Goal: Task Accomplishment & Management: Manage account settings

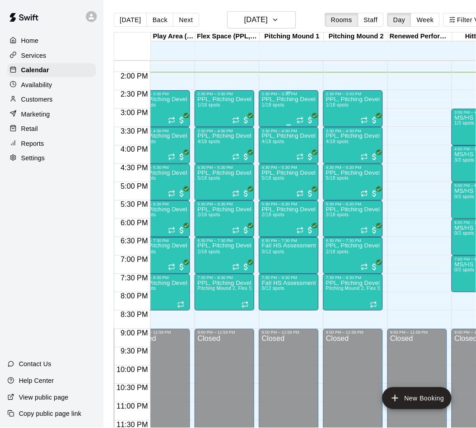
scroll to position [0, 84]
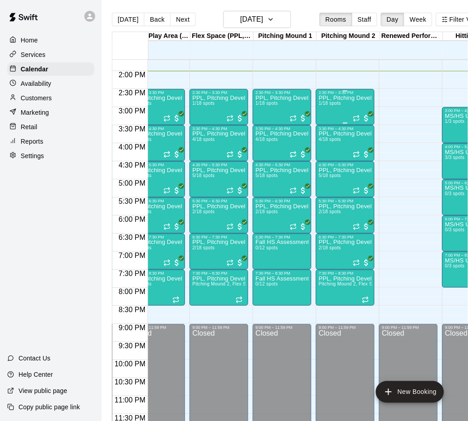
click at [335, 110] on div "PPL, Pitching Development Session 1/18 spots" at bounding box center [345, 305] width 53 height 421
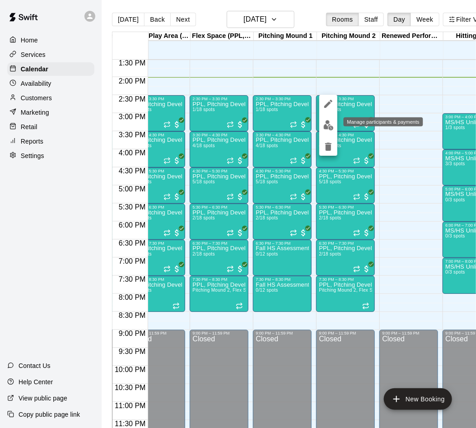
click at [330, 128] on img "edit" at bounding box center [328, 125] width 10 height 10
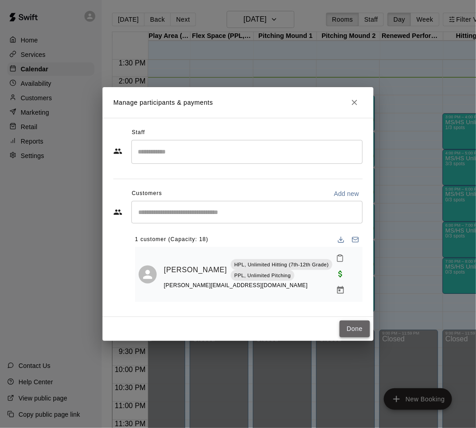
click at [349, 321] on button "Done" at bounding box center [354, 329] width 30 height 17
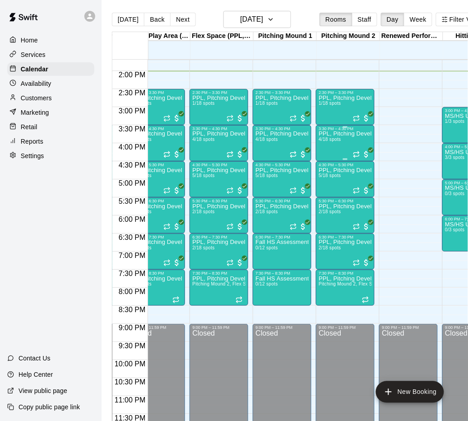
click at [326, 145] on div "PPL, Pitching Development Session 4/18 spots" at bounding box center [345, 341] width 53 height 421
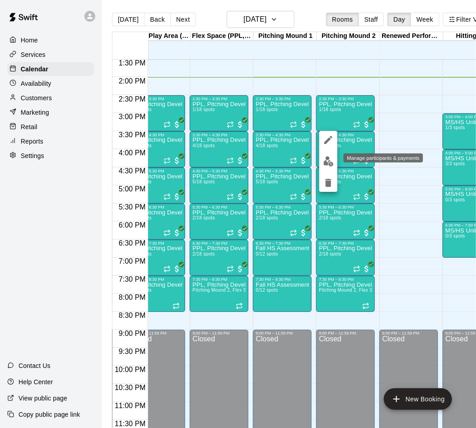
click at [327, 160] on img "edit" at bounding box center [328, 161] width 10 height 10
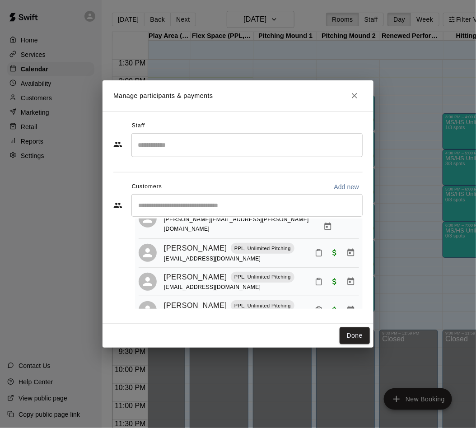
scroll to position [52, 0]
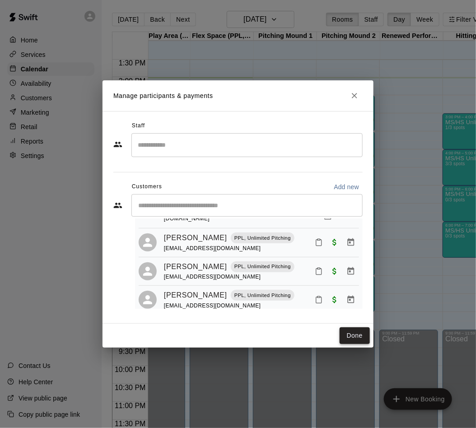
click at [353, 339] on button "Done" at bounding box center [354, 335] width 30 height 17
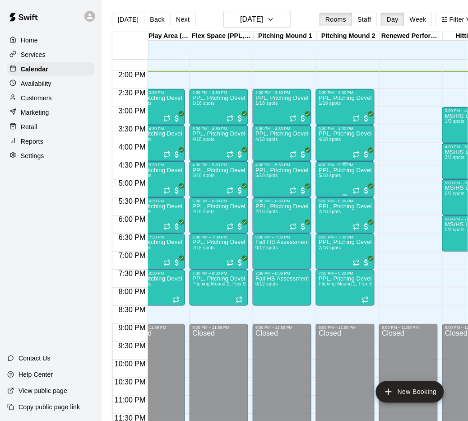
click at [334, 181] on div "PPL, Pitching Development Session 5/18 spots" at bounding box center [345, 377] width 53 height 421
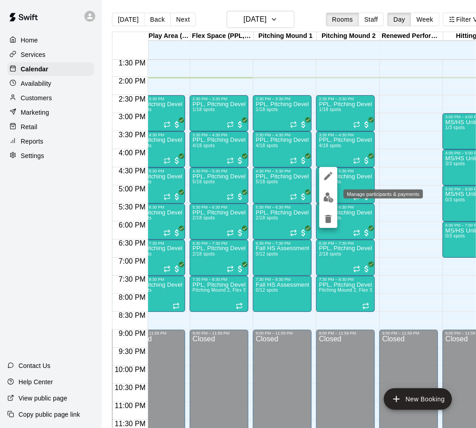
click at [331, 195] on img "edit" at bounding box center [328, 197] width 10 height 10
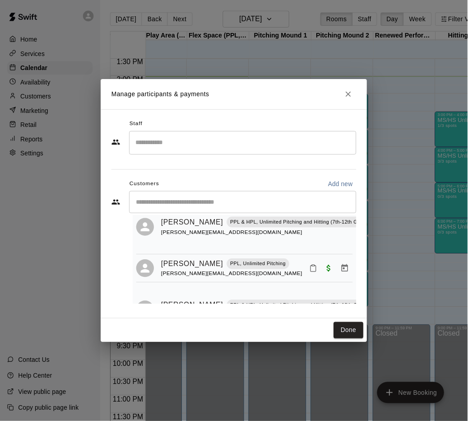
scroll to position [141, 0]
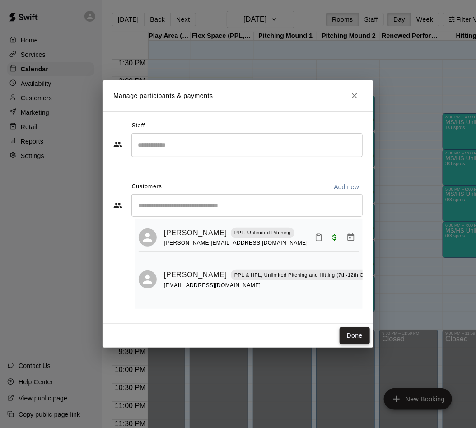
click at [353, 339] on button "Done" at bounding box center [354, 335] width 30 height 17
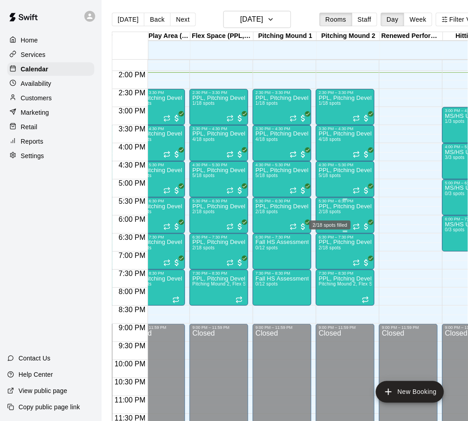
click at [328, 209] on span "2/18 spots" at bounding box center [330, 211] width 22 height 5
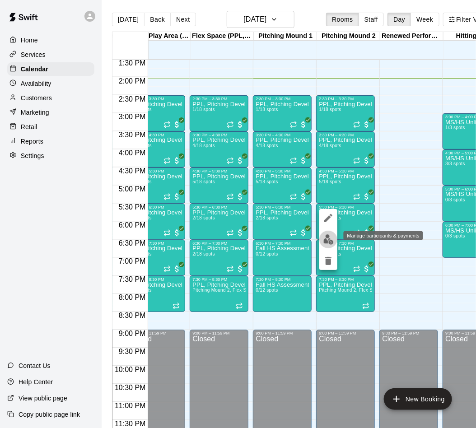
click at [329, 242] on img "edit" at bounding box center [328, 239] width 10 height 10
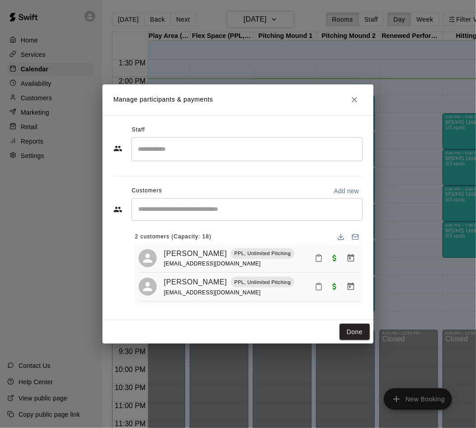
click at [357, 330] on button "Done" at bounding box center [354, 332] width 30 height 17
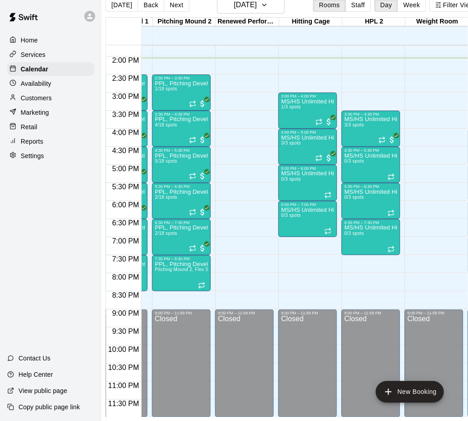
scroll to position [0, 0]
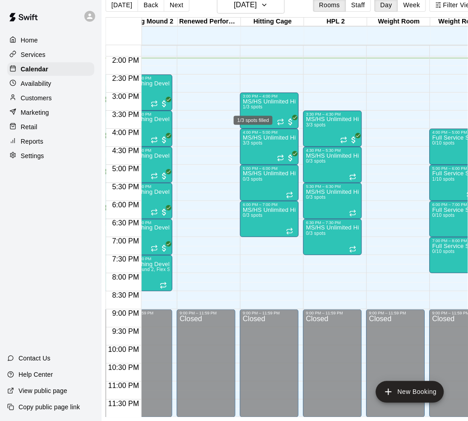
click at [261, 109] on div "1/3 spots filled" at bounding box center [253, 117] width 41 height 16
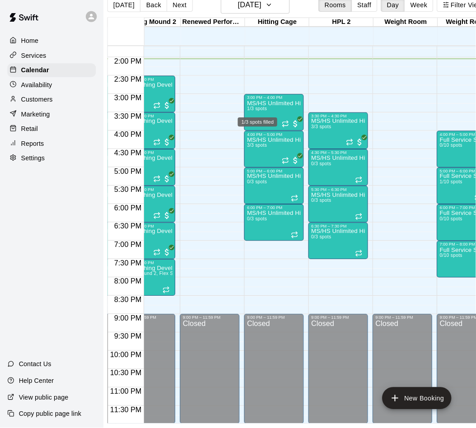
scroll to position [14, 6]
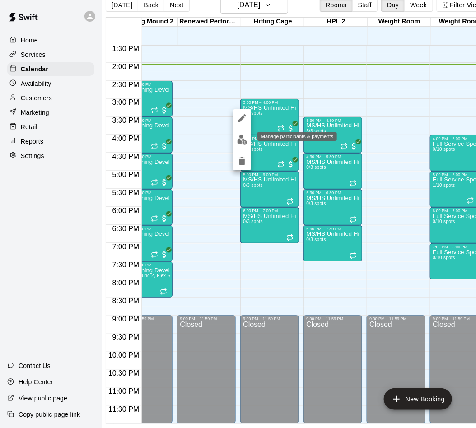
click at [243, 140] on img "edit" at bounding box center [242, 140] width 10 height 10
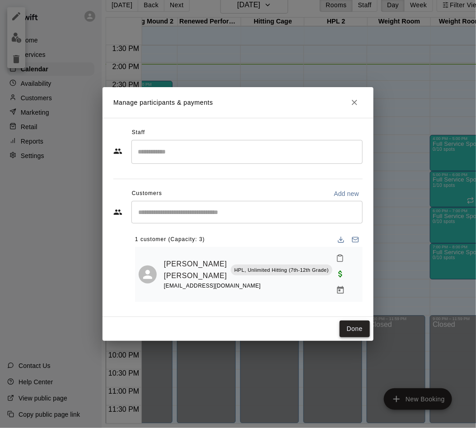
click at [345, 321] on button "Done" at bounding box center [354, 329] width 30 height 17
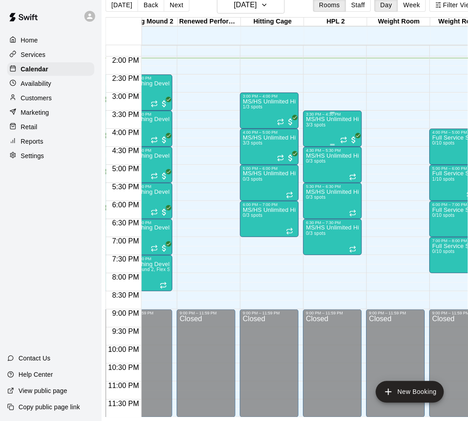
click at [314, 129] on div "MS/HS Unlimited Hitting 3/3 spots" at bounding box center [332, 326] width 53 height 421
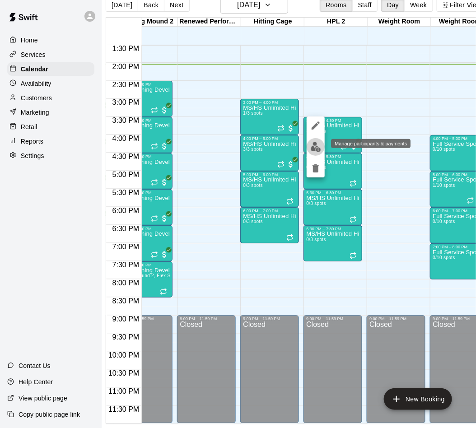
click at [313, 144] on img "edit" at bounding box center [316, 147] width 10 height 10
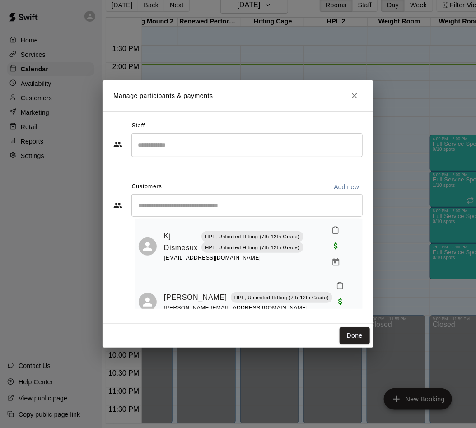
scroll to position [94, 0]
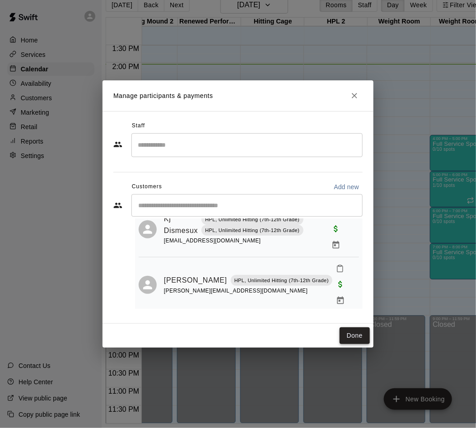
click at [346, 339] on button "Done" at bounding box center [354, 335] width 30 height 17
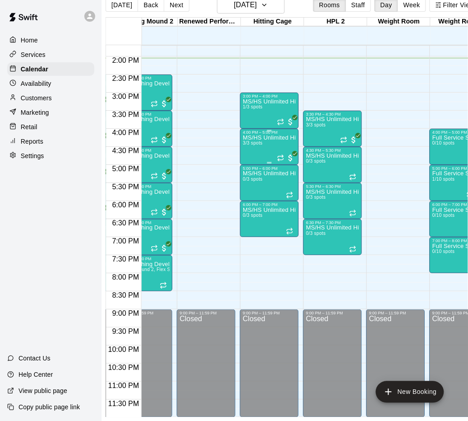
click at [264, 153] on div "MS/HS Unlimited Hitting 3/3 spots" at bounding box center [269, 345] width 53 height 421
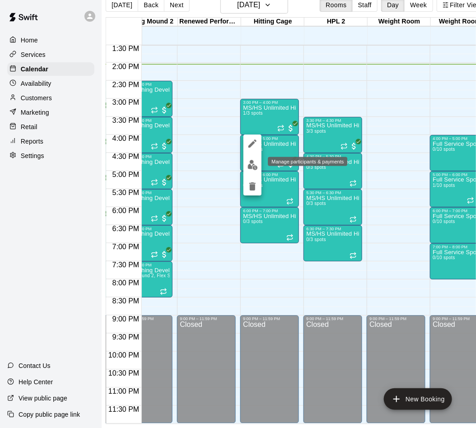
click at [252, 164] on img "edit" at bounding box center [252, 165] width 10 height 10
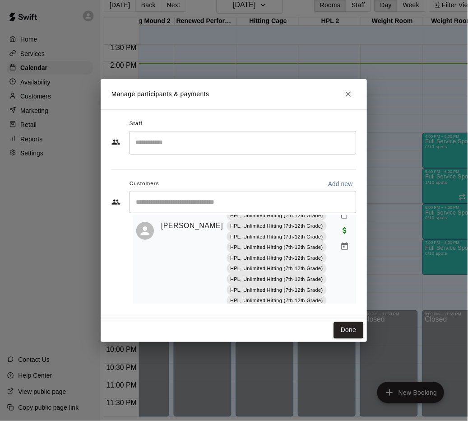
scroll to position [211, 0]
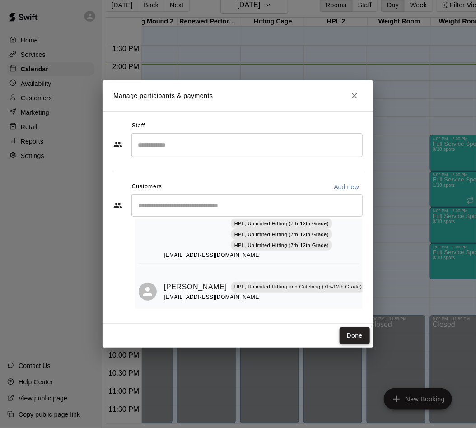
click at [348, 339] on button "Done" at bounding box center [354, 335] width 30 height 17
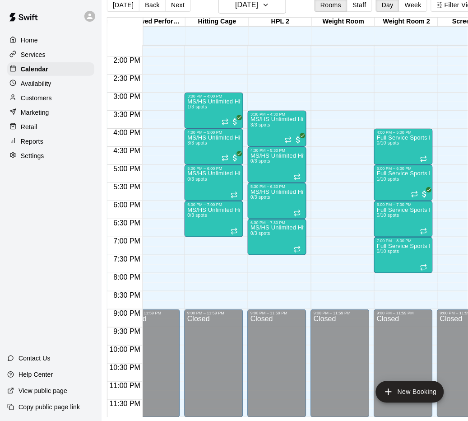
scroll to position [495, 345]
